Goal: Task Accomplishment & Management: Complete application form

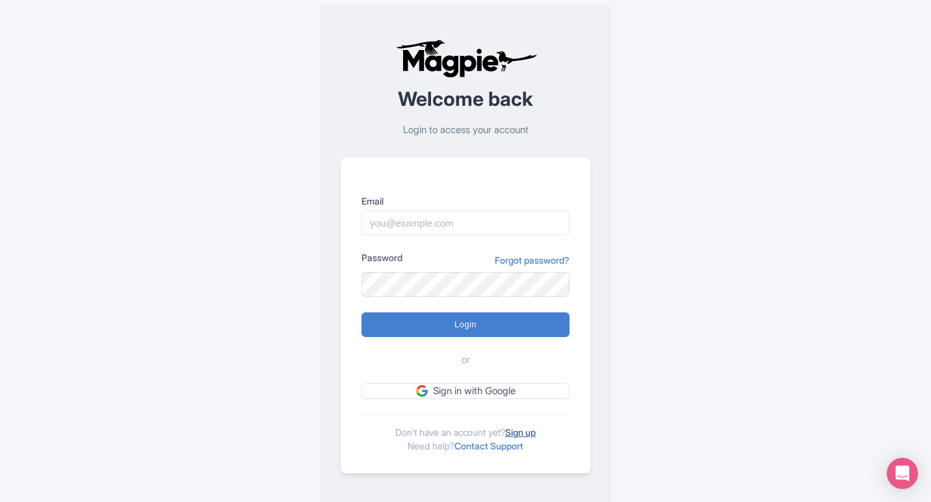
click at [529, 435] on link "Sign up" at bounding box center [520, 432] width 31 height 11
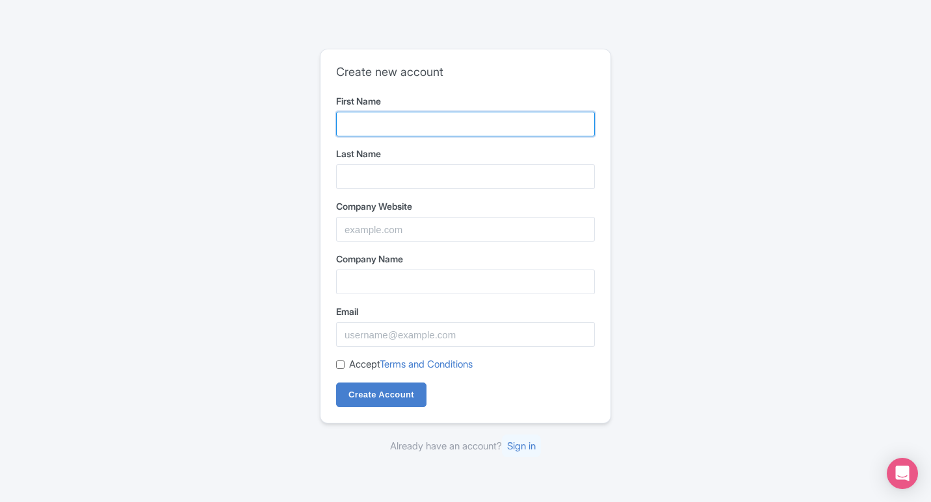
click at [376, 122] on input "First Name" at bounding box center [465, 124] width 259 height 25
type input "Reddy"
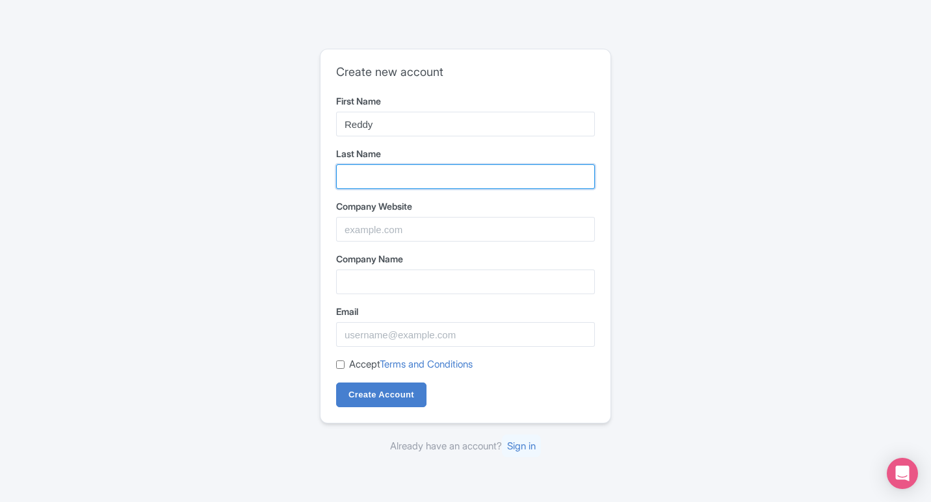
type input "Anna"
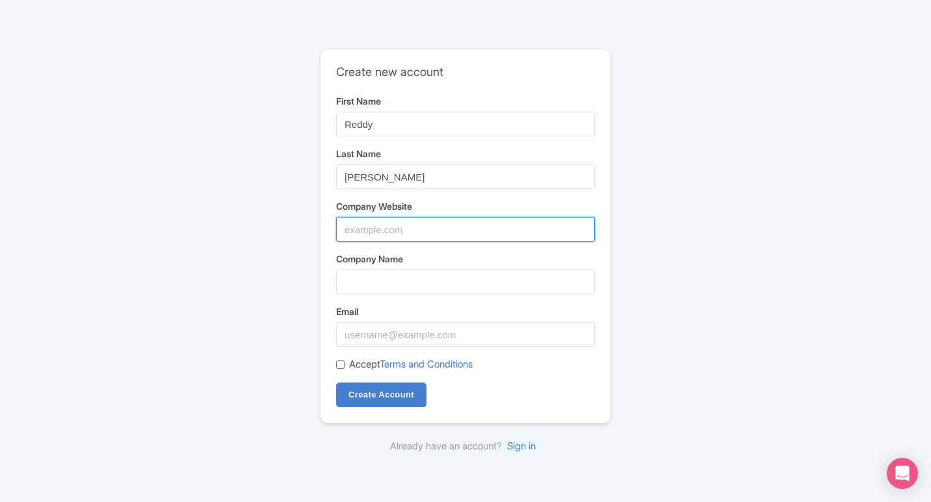
type input "Reddy Anna"
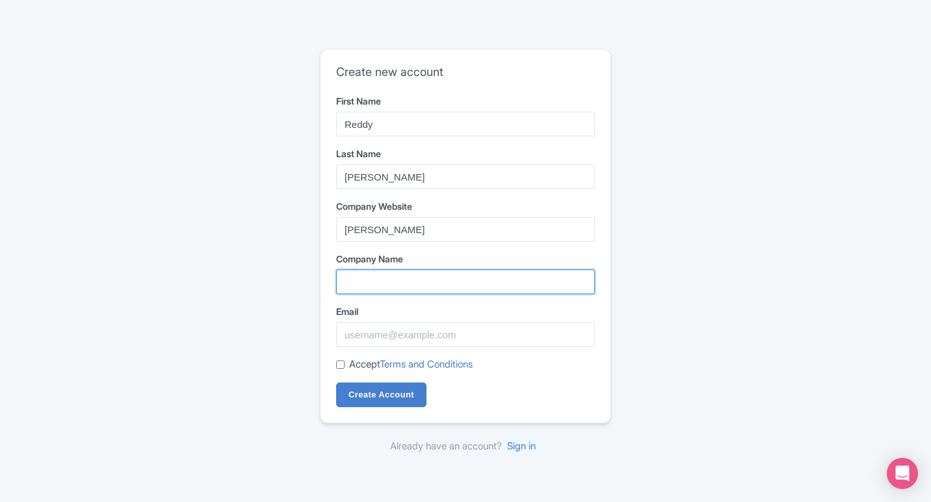
type input "Reddy Anna"
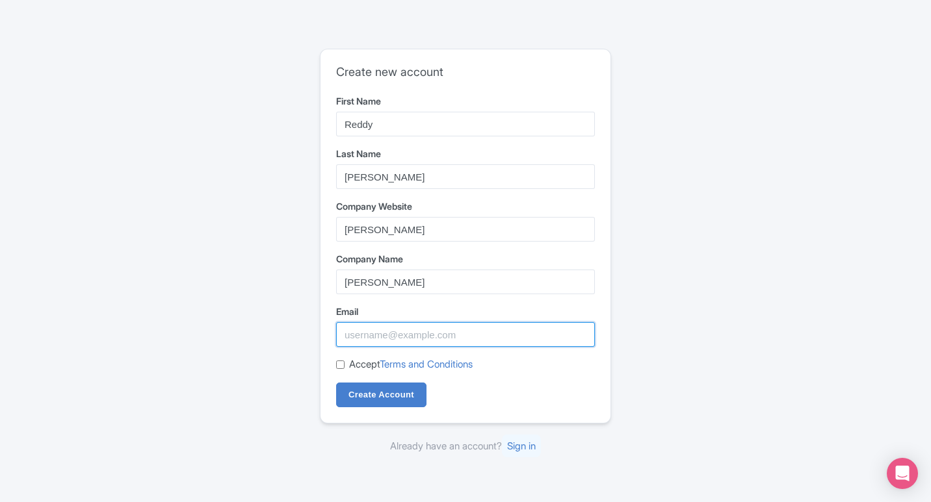
type input "reddyanna8604@gmail.Com"
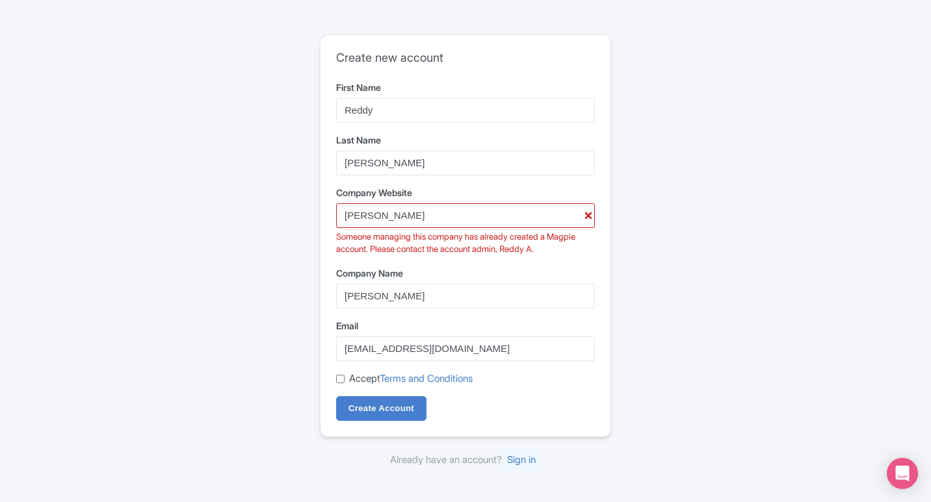
click at [337, 376] on input "Accept Terms and Conditions" at bounding box center [340, 379] width 8 height 8
checkbox input "true"
drag, startPoint x: 402, startPoint y: 221, endPoint x: 316, endPoint y: 228, distance: 86.7
click at [316, 228] on div "Create new account First Name Reddy Last Name Anna Company Website Reddy Anna S…" at bounding box center [465, 251] width 832 height 444
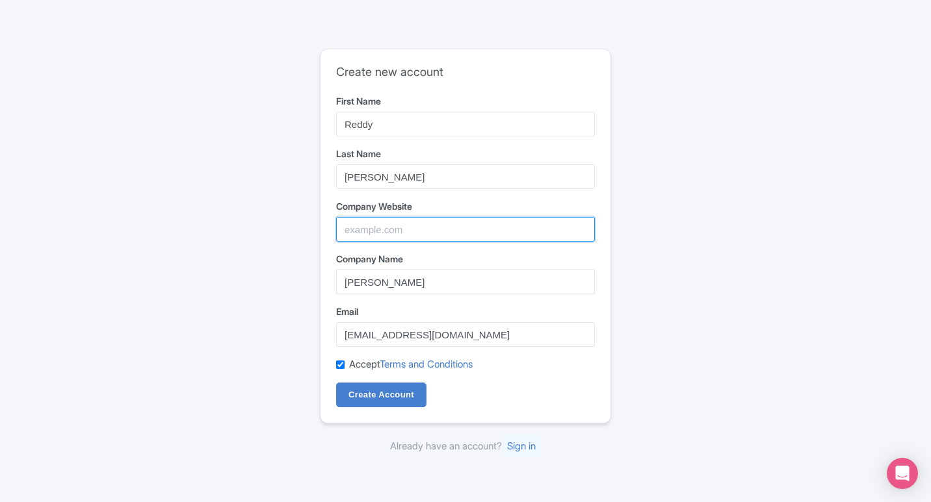
paste input "https://reddyanna-id.com/"
type input "https://reddyanna-id.com/"
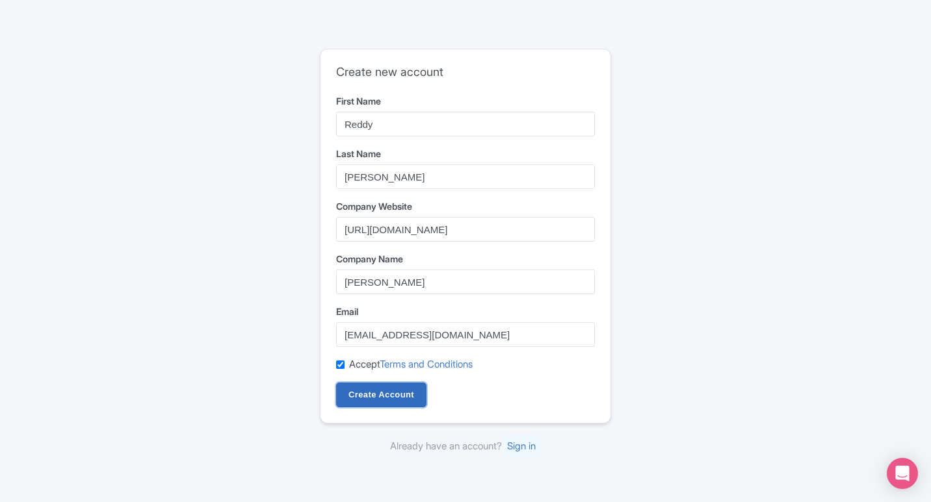
click at [361, 399] on input "Create Account" at bounding box center [381, 395] width 90 height 25
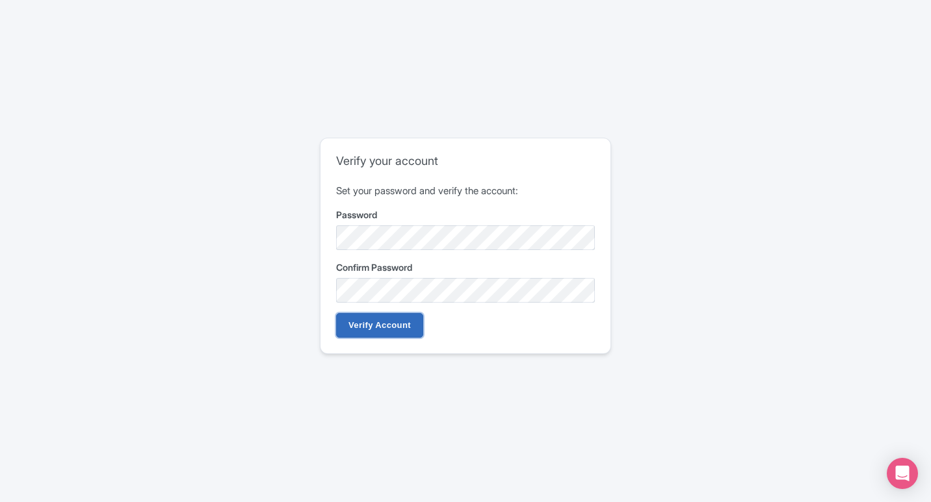
click at [363, 326] on input "Verify Account" at bounding box center [379, 325] width 87 height 25
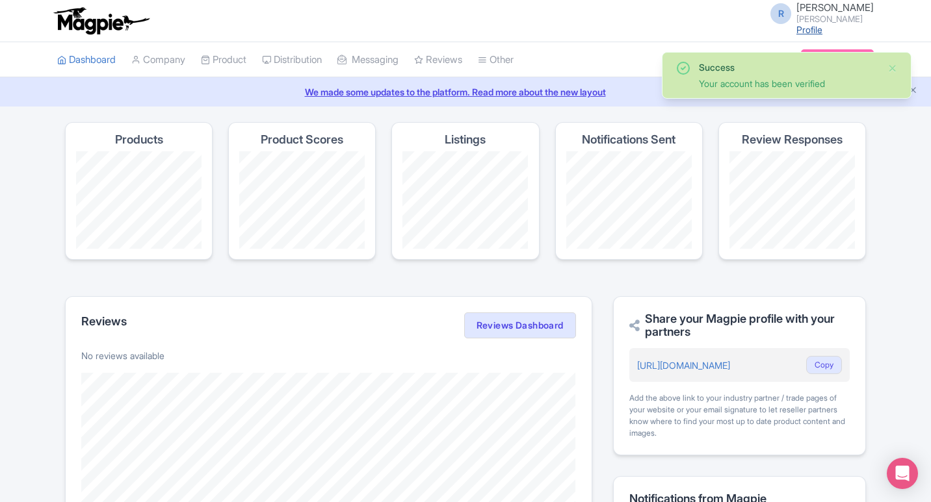
click at [822, 29] on link "Profile" at bounding box center [809, 29] width 26 height 11
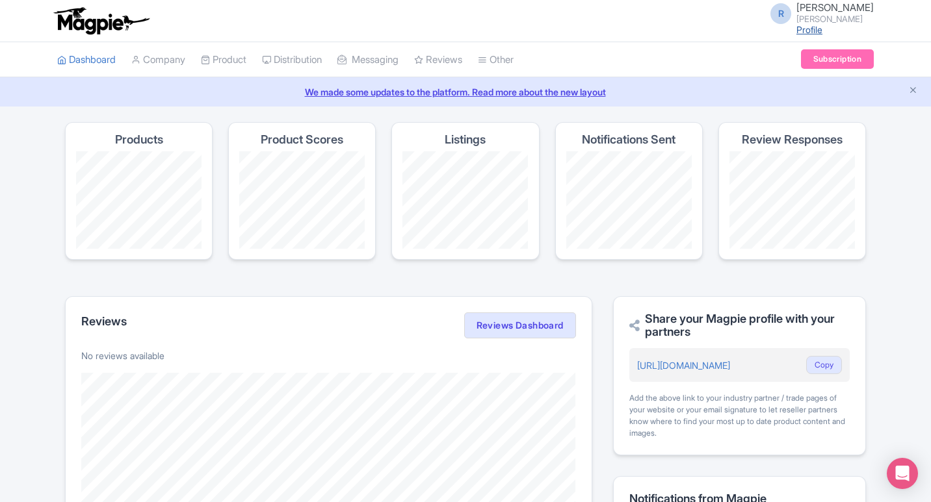
click at [822, 27] on link "Profile" at bounding box center [809, 29] width 26 height 11
click at [822, 30] on link "Profile" at bounding box center [809, 29] width 26 height 11
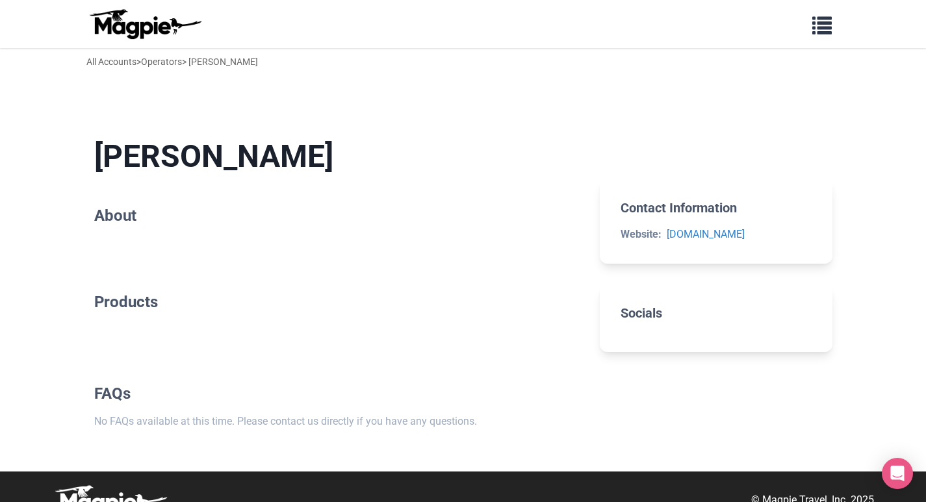
click at [122, 220] on h2 "About" at bounding box center [336, 216] width 485 height 19
click at [221, 60] on div "All Accounts > Operators > [PERSON_NAME]" at bounding box center [172, 62] width 172 height 14
click at [221, 69] on div "All Accounts > Operators > Reddy Anna" at bounding box center [172, 62] width 172 height 14
click at [171, 153] on h1 "[PERSON_NAME]" at bounding box center [336, 157] width 485 height 38
drag, startPoint x: 136, startPoint y: 192, endPoint x: 115, endPoint y: 263, distance: 73.8
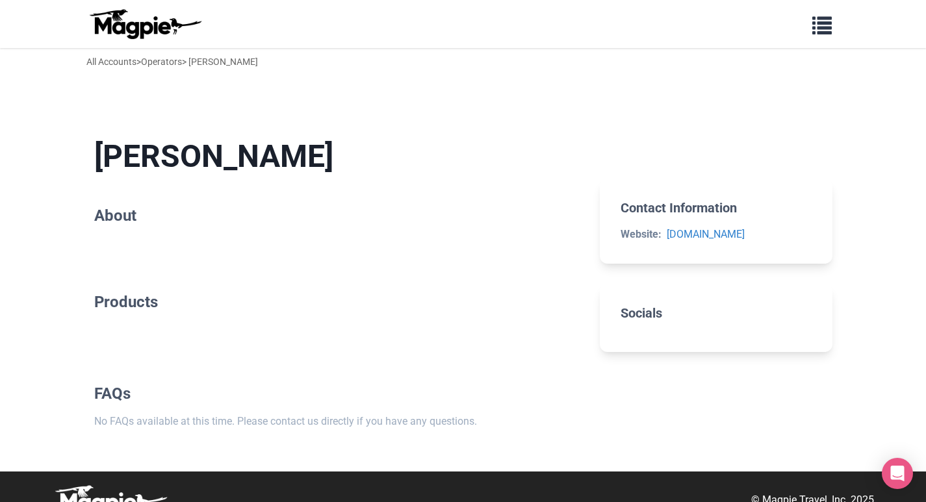
click at [130, 218] on section "Reddy Anna About" at bounding box center [336, 184] width 485 height 134
drag, startPoint x: 116, startPoint y: 231, endPoint x: 409, endPoint y: 311, distance: 303.0
click at [129, 240] on section "Reddy Anna About" at bounding box center [336, 184] width 485 height 134
click at [684, 216] on section "Contact Information Website: reddyanna-id.com" at bounding box center [716, 221] width 232 height 84
click at [825, 28] on span "button" at bounding box center [821, 22] width 19 height 19
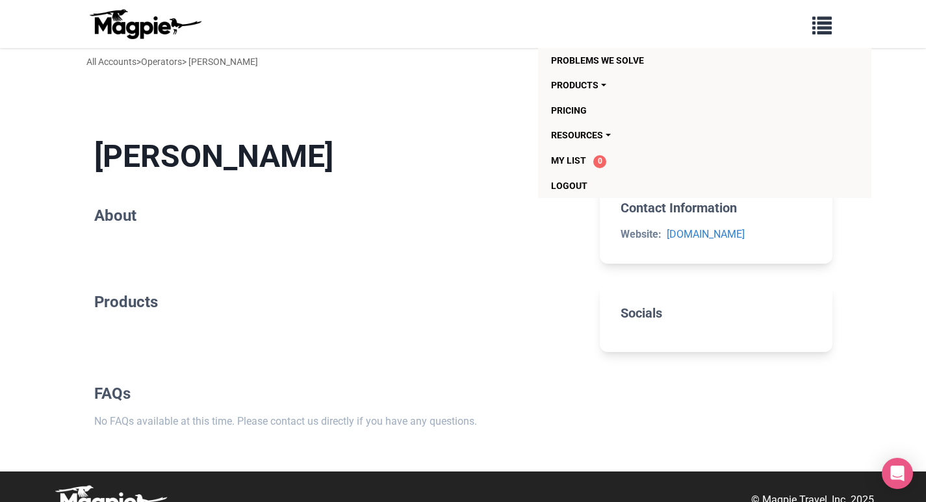
drag, startPoint x: 350, startPoint y: 138, endPoint x: 347, endPoint y: 129, distance: 9.1
click at [348, 135] on section "Reddy Anna About" at bounding box center [336, 184] width 485 height 134
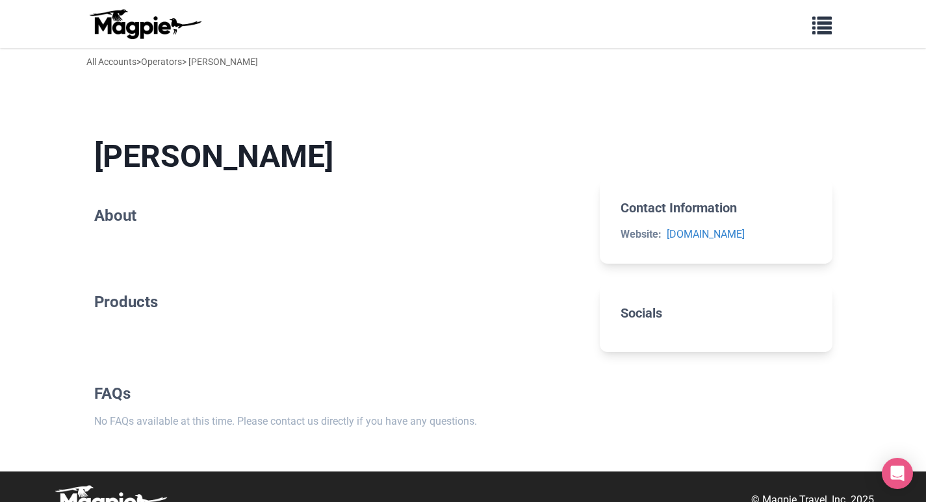
click at [163, 153] on h1 "Reddy Anna" at bounding box center [336, 157] width 485 height 38
click at [123, 213] on h2 "About" at bounding box center [336, 216] width 485 height 19
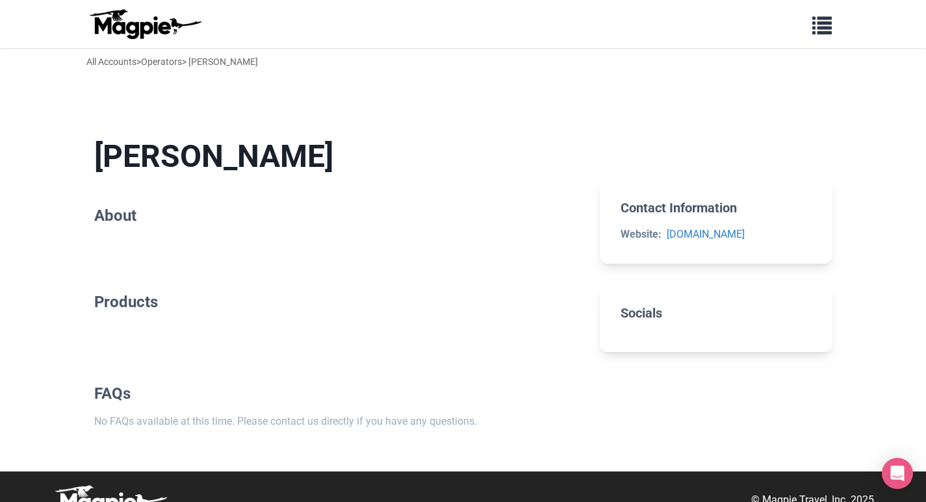
click at [123, 307] on h2 "Products" at bounding box center [336, 302] width 485 height 19
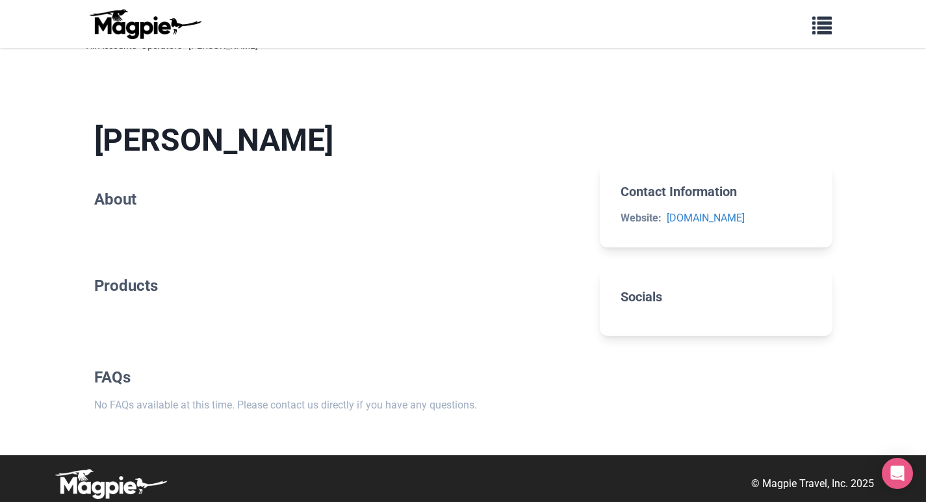
scroll to position [24, 0]
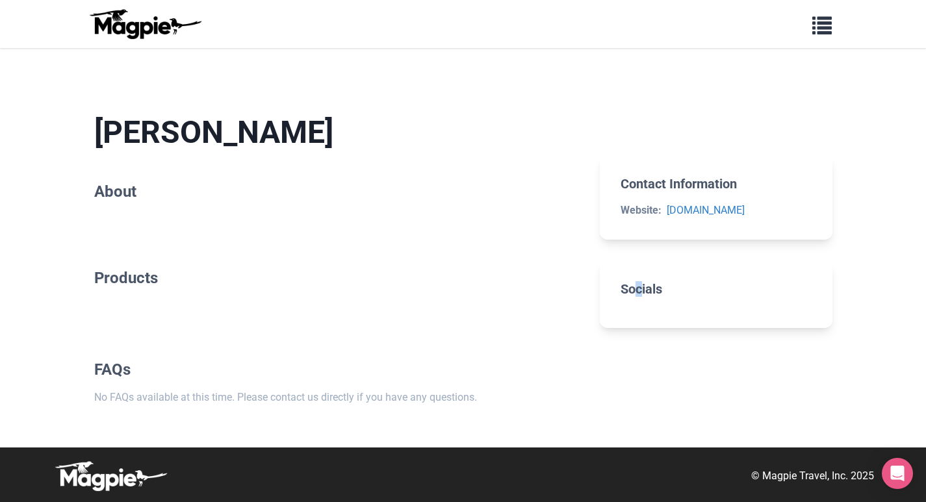
click at [639, 290] on h2 "Socials" at bounding box center [716, 289] width 190 height 16
click at [631, 290] on h2 "Socials" at bounding box center [716, 289] width 190 height 16
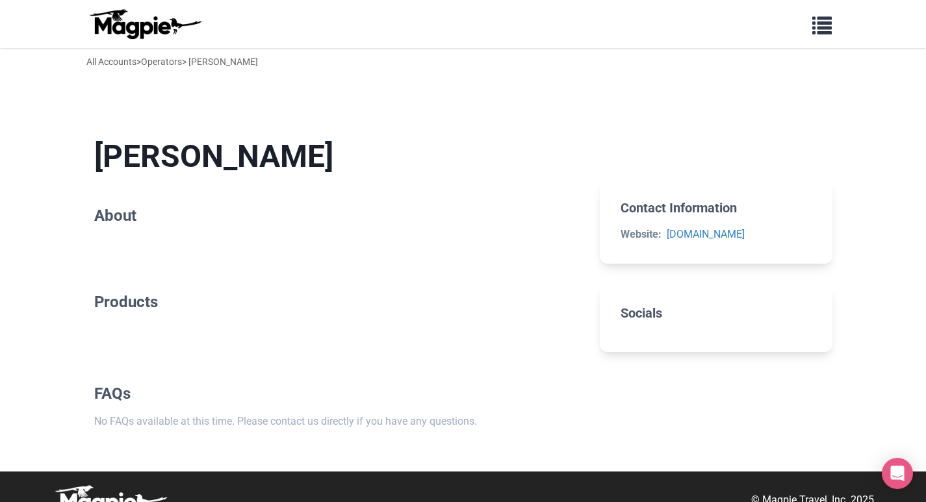
scroll to position [24, 0]
click at [177, 171] on h1 "Reddy Anna" at bounding box center [336, 157] width 485 height 38
click at [116, 221] on h2 "About" at bounding box center [336, 216] width 485 height 19
click at [116, 219] on h2 "About" at bounding box center [336, 216] width 485 height 19
drag, startPoint x: 142, startPoint y: 230, endPoint x: 338, endPoint y: 74, distance: 250.7
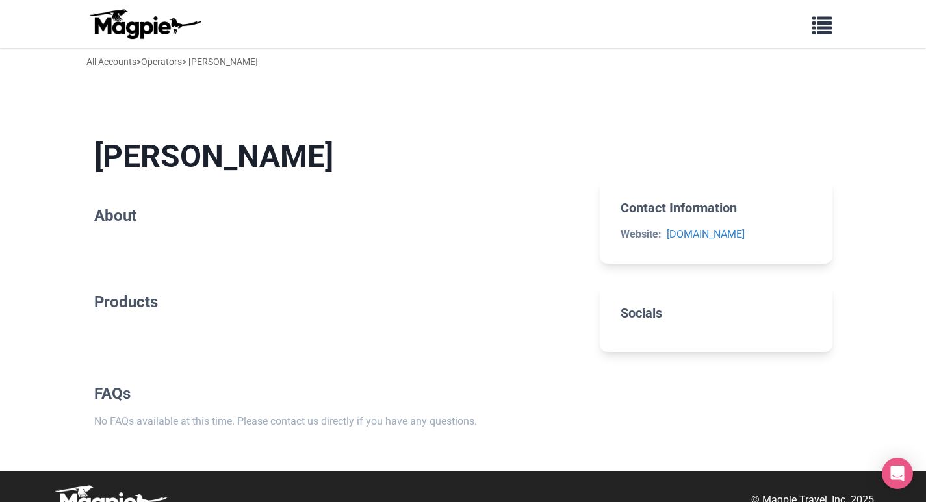
click at [143, 231] on section "Reddy Anna About" at bounding box center [336, 184] width 485 height 134
click at [215, 60] on div "All Accounts > Operators > Reddy Anna" at bounding box center [172, 62] width 172 height 14
drag, startPoint x: 182, startPoint y: 65, endPoint x: 174, endPoint y: 64, distance: 7.9
click at [174, 64] on div "All Accounts > Operators > Reddy Anna" at bounding box center [172, 62] width 172 height 14
click at [90, 57] on link "All Accounts" at bounding box center [111, 62] width 50 height 10
